Goal: Transaction & Acquisition: Purchase product/service

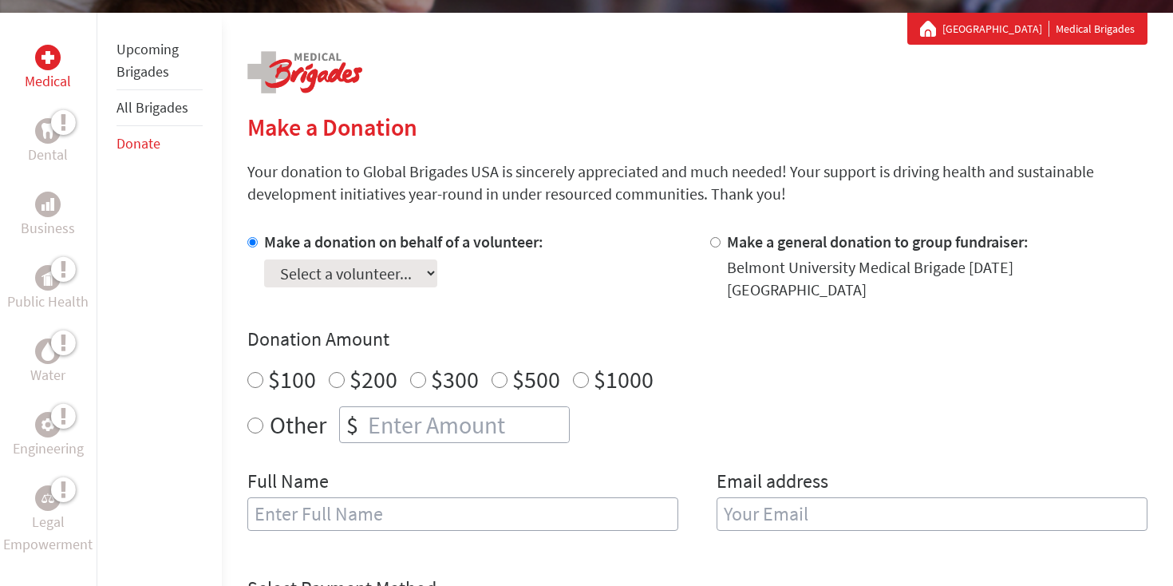
click at [346, 273] on select "Select a volunteer... [PERSON_NAME] [PERSON_NAME] [PERSON_NAME]" at bounding box center [350, 273] width 173 height 28
click at [264, 259] on select "Select a volunteer... [PERSON_NAME] [PERSON_NAME] [PERSON_NAME]" at bounding box center [350, 273] width 173 height 28
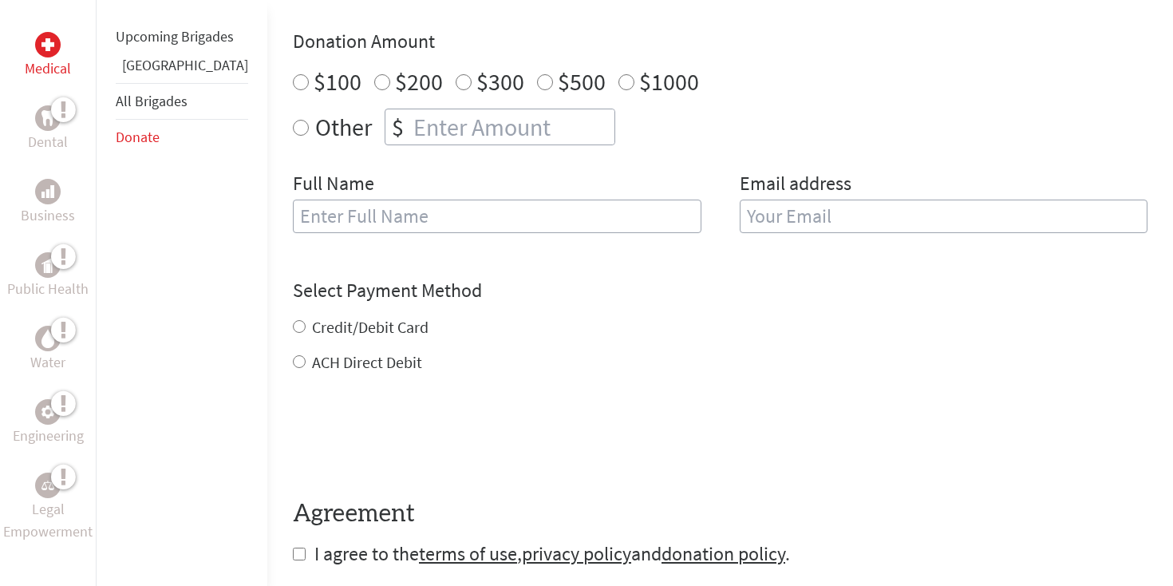
scroll to position [285, 0]
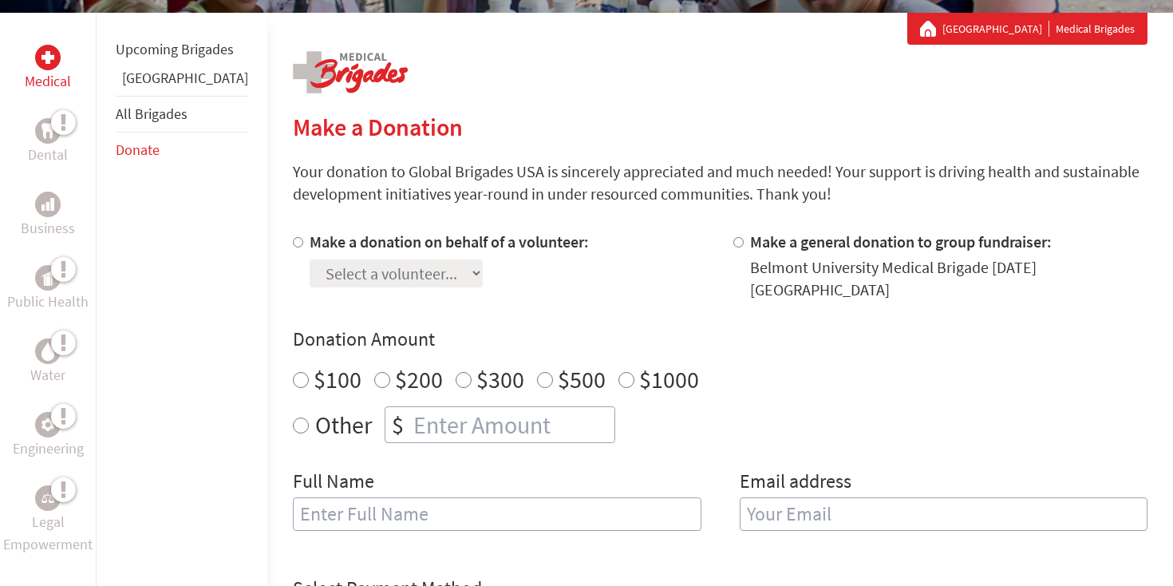
click at [293, 244] on input "Make a donation on behalf of a volunteer:" at bounding box center [298, 242] width 10 height 10
radio input "true"
click at [310, 278] on select "Select a volunteer... Abdul Elsaadawy Anne Saif Brandon Frank Ella Quincy Ethan…" at bounding box center [396, 273] width 173 height 28
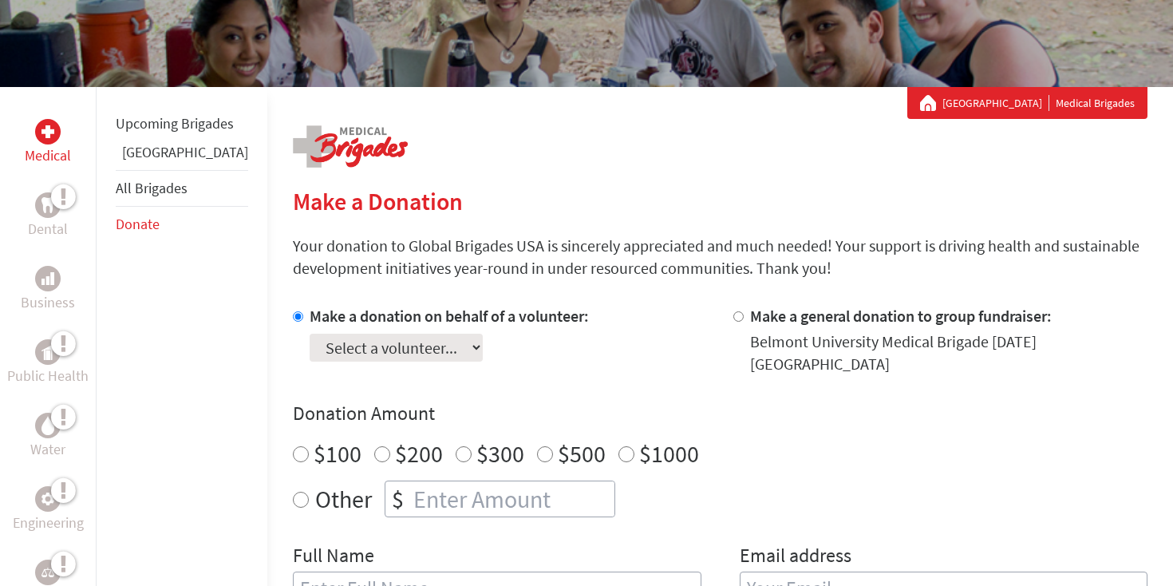
scroll to position [0, 0]
